Goal: Transaction & Acquisition: Purchase product/service

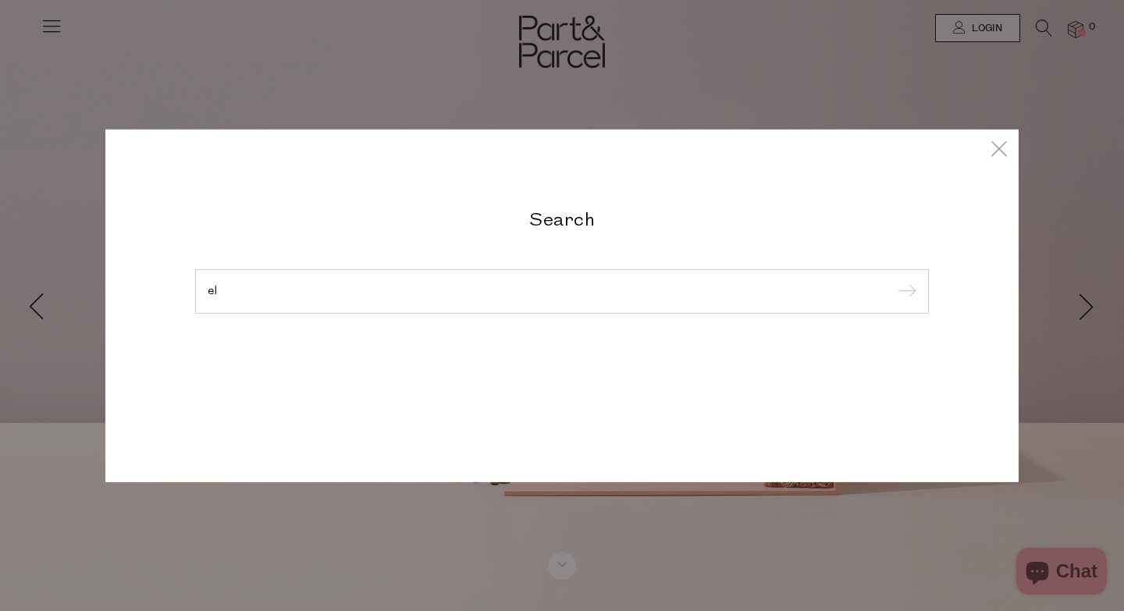
type input "e"
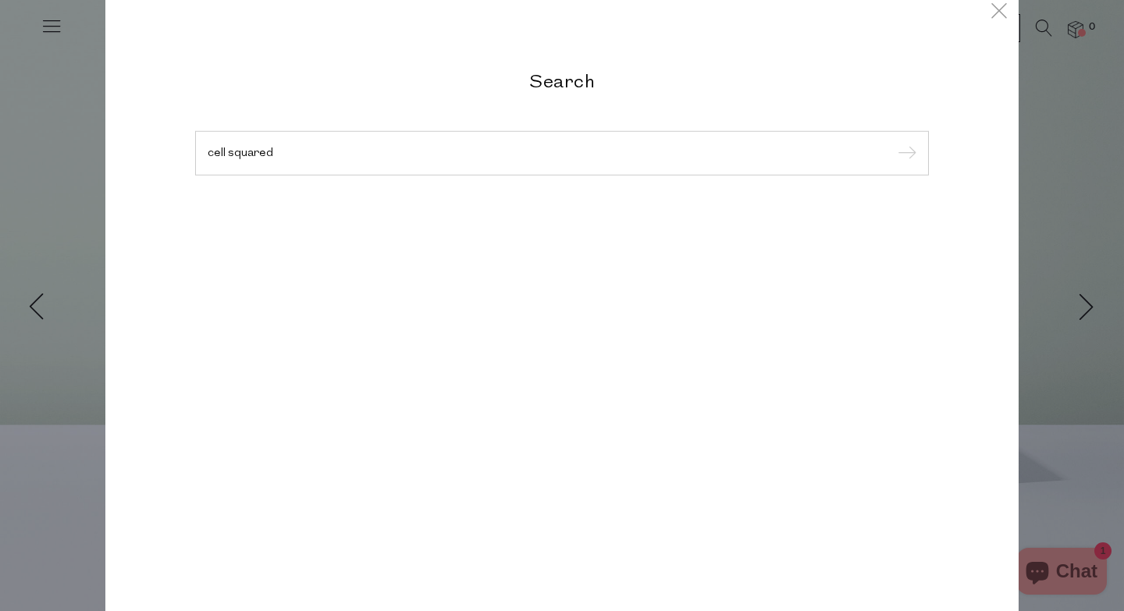
type input "cell squared"
click at [893, 142] on input "submit" at bounding box center [904, 153] width 23 height 23
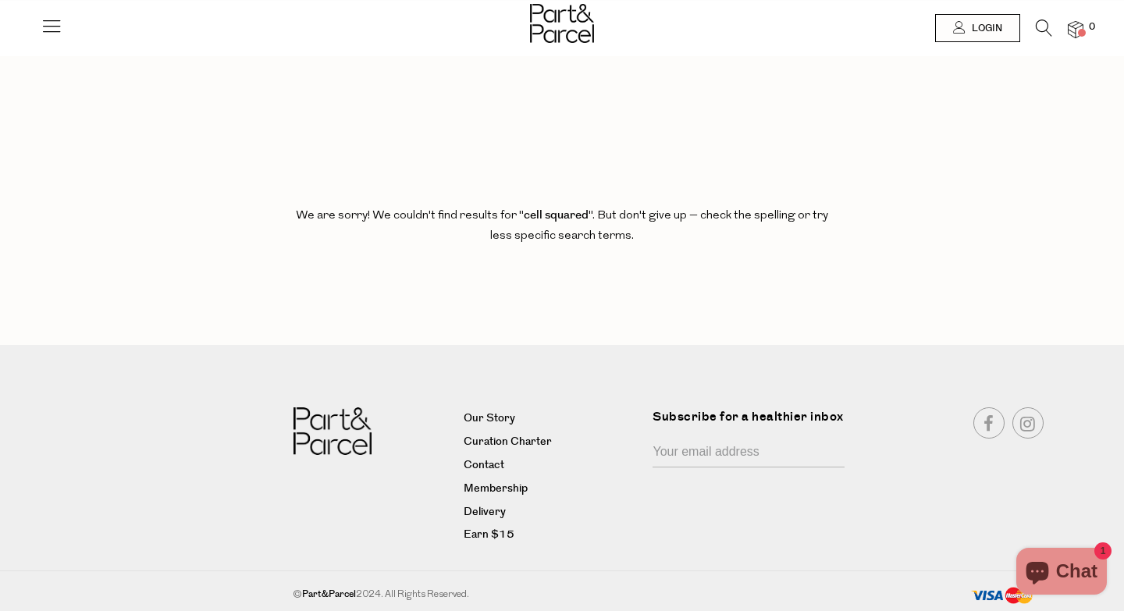
click at [1044, 30] on icon at bounding box center [1044, 28] width 16 height 17
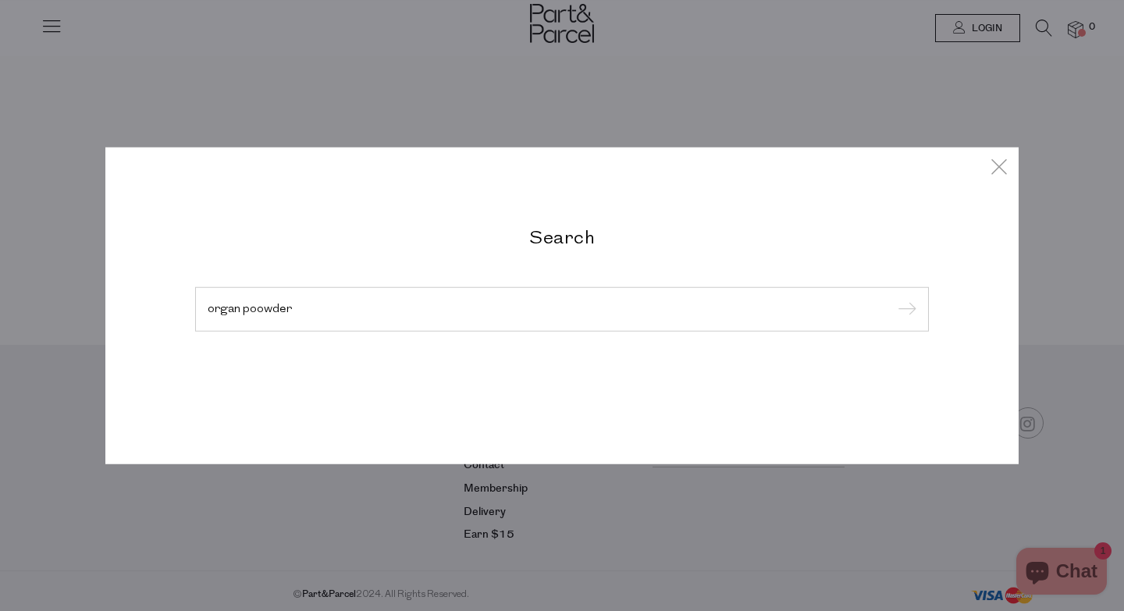
type input "organ poowder"
click at [893, 298] on input "submit" at bounding box center [904, 309] width 23 height 23
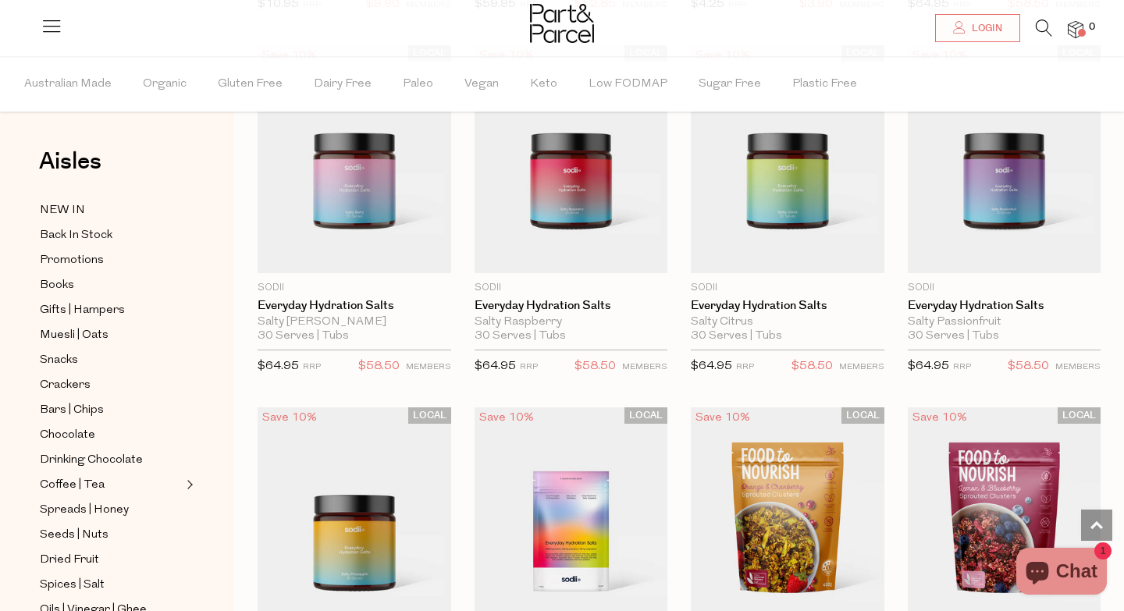
scroll to position [1576, 0]
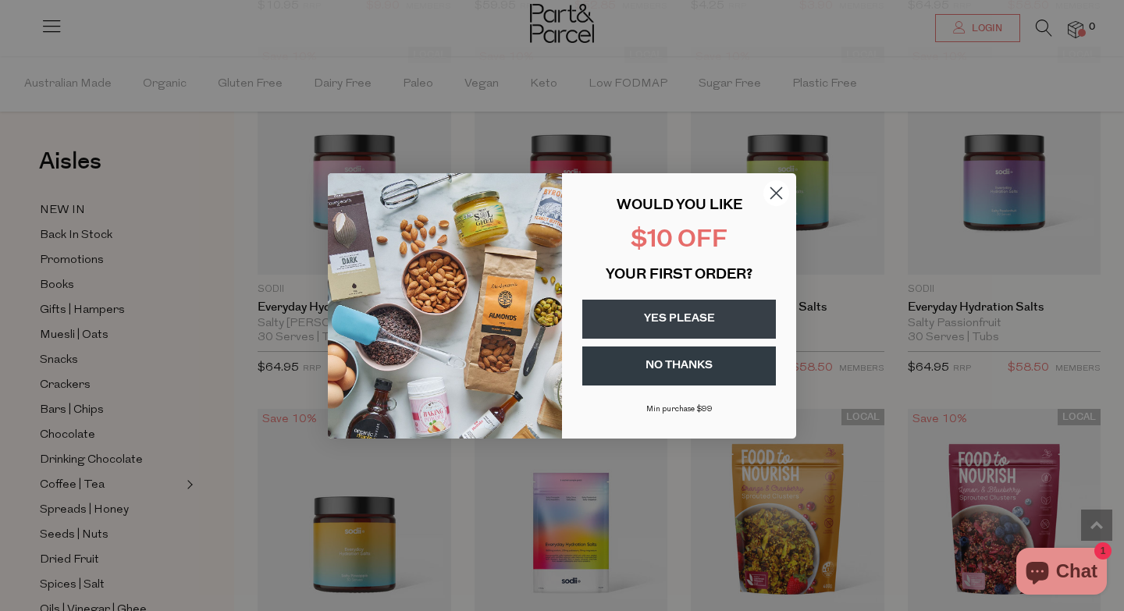
click at [780, 199] on circle "Close dialog" at bounding box center [777, 193] width 26 height 26
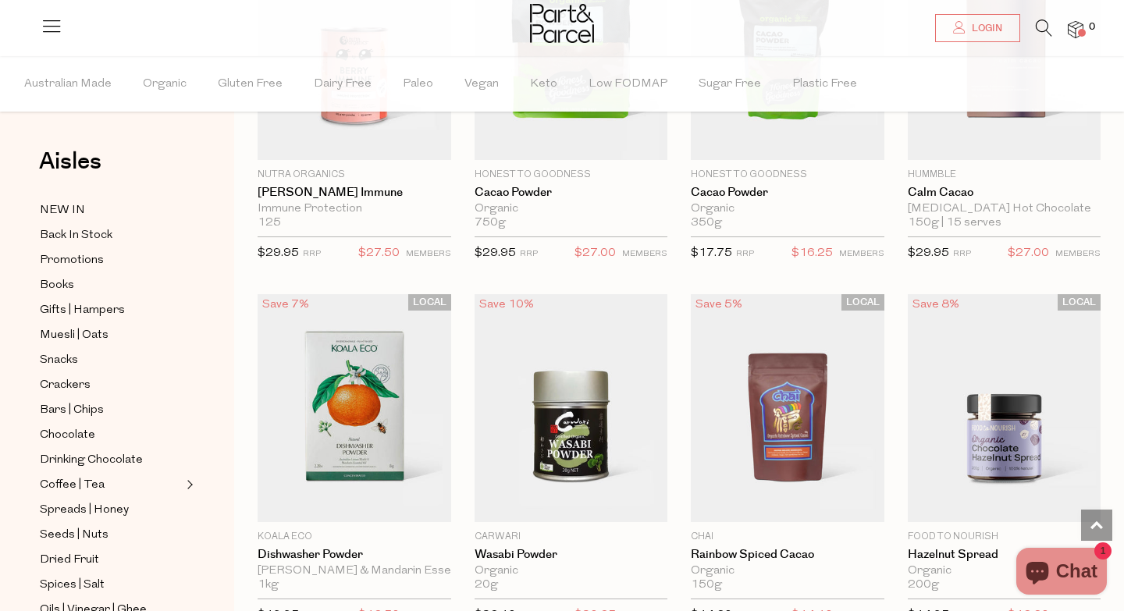
scroll to position [0, 0]
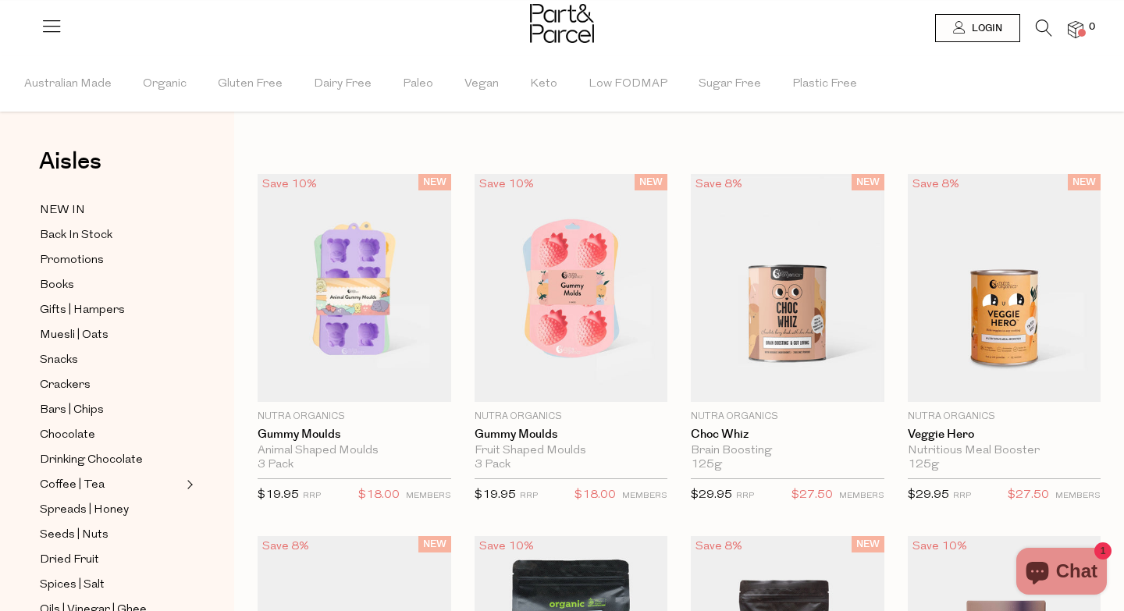
click at [1040, 30] on icon at bounding box center [1044, 28] width 16 height 17
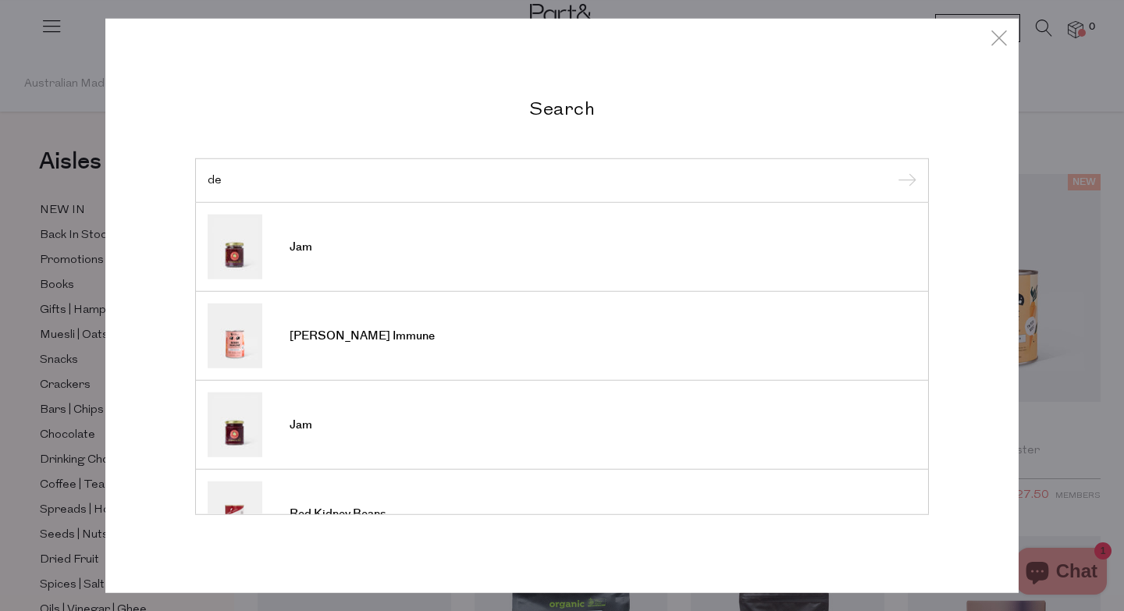
type input "d"
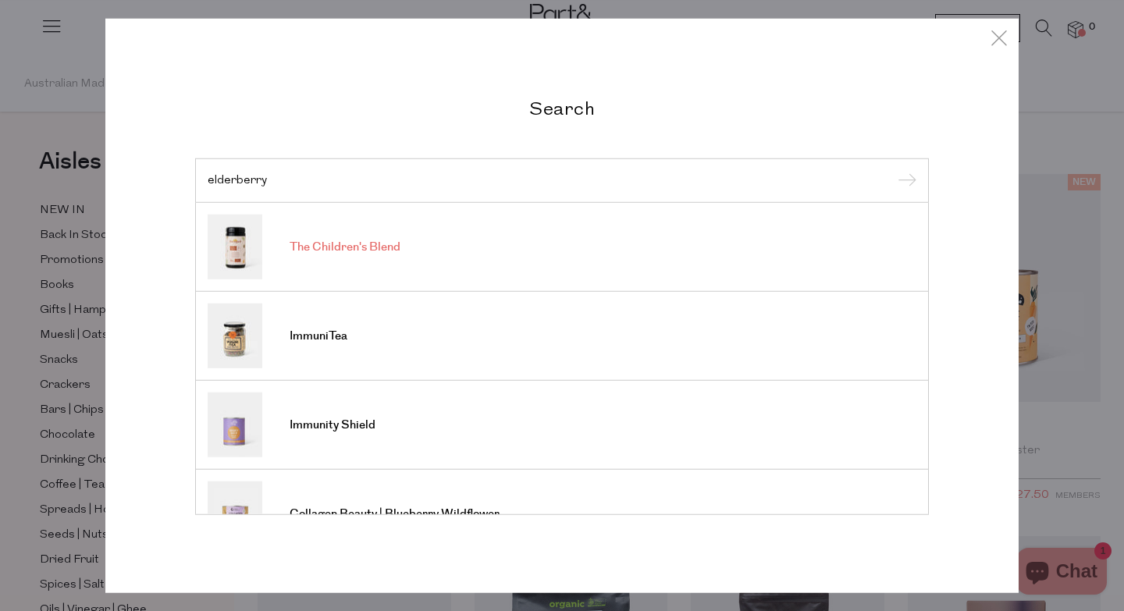
type input "elderberry"
click at [350, 246] on span "The Children's Blend" at bounding box center [345, 248] width 111 height 16
click at [357, 421] on span "Immunity Shield" at bounding box center [333, 426] width 86 height 16
click at [1004, 33] on icon at bounding box center [999, 37] width 23 height 23
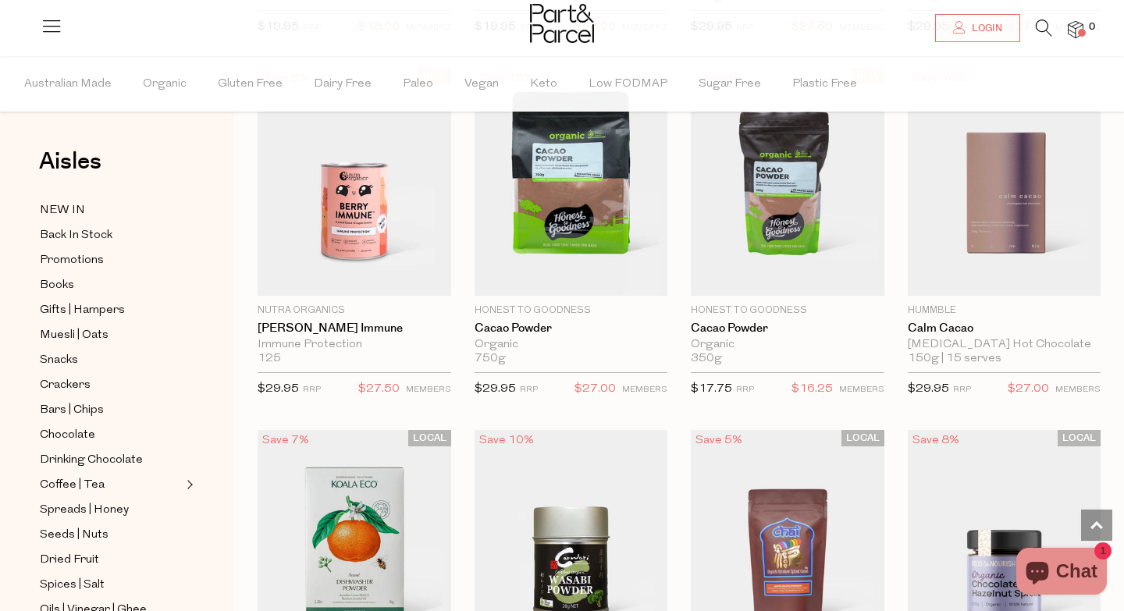
scroll to position [265, 0]
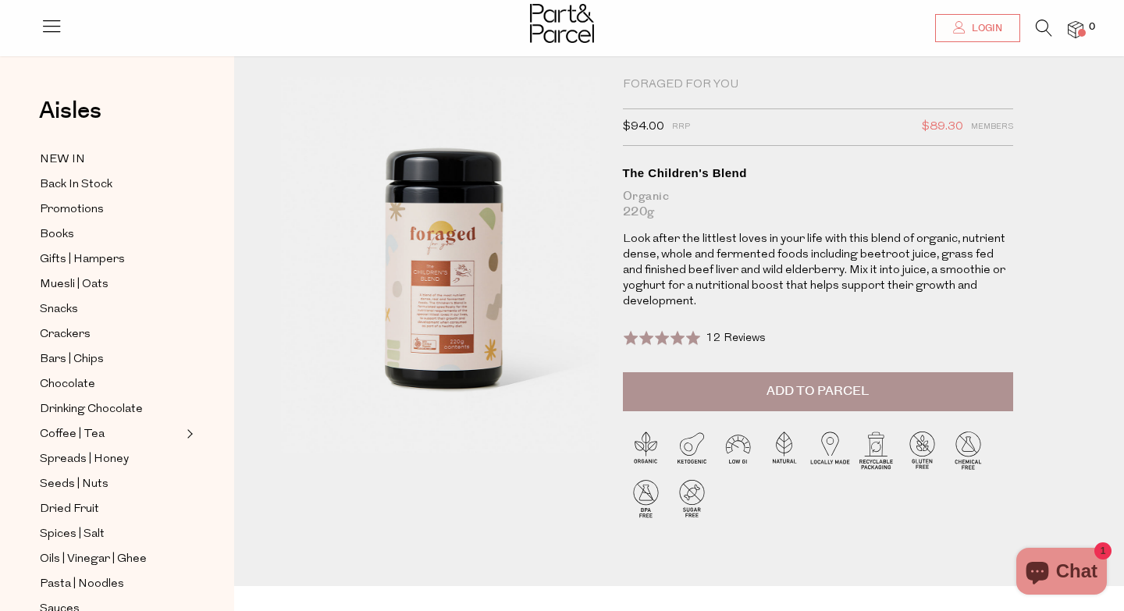
scroll to position [1, 0]
